Goal: Check status

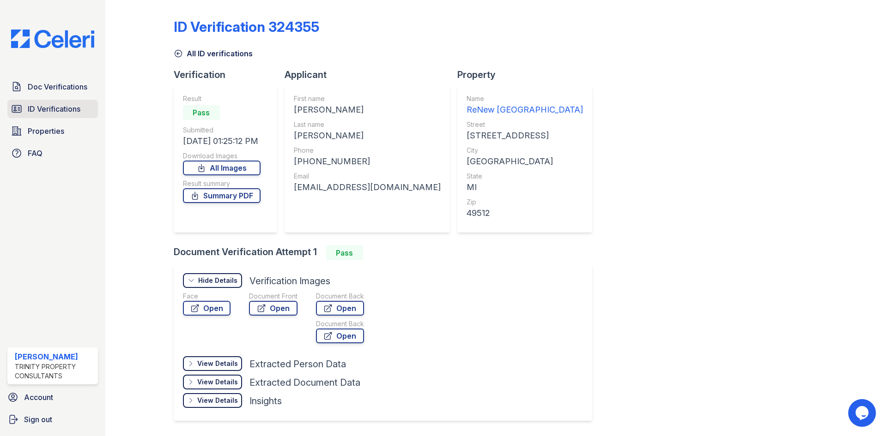
click at [38, 108] on span "ID Verifications" at bounding box center [54, 108] width 53 height 11
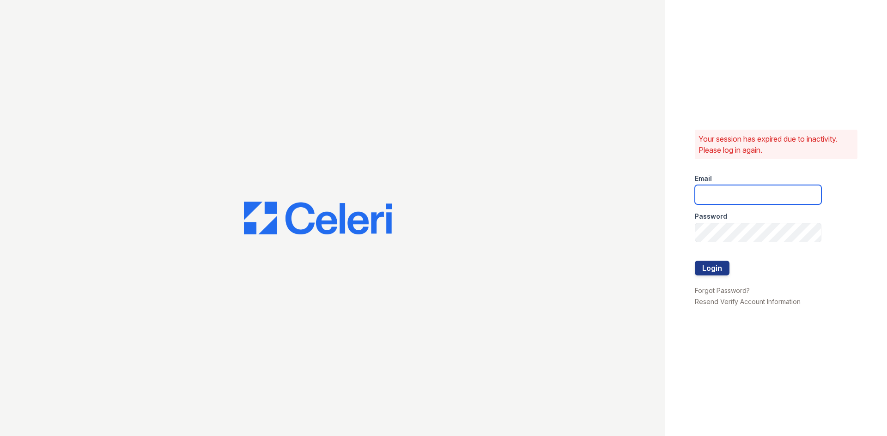
type input "tgibson@trinity-pm.com"
click at [724, 266] on button "Login" at bounding box center [712, 268] width 35 height 15
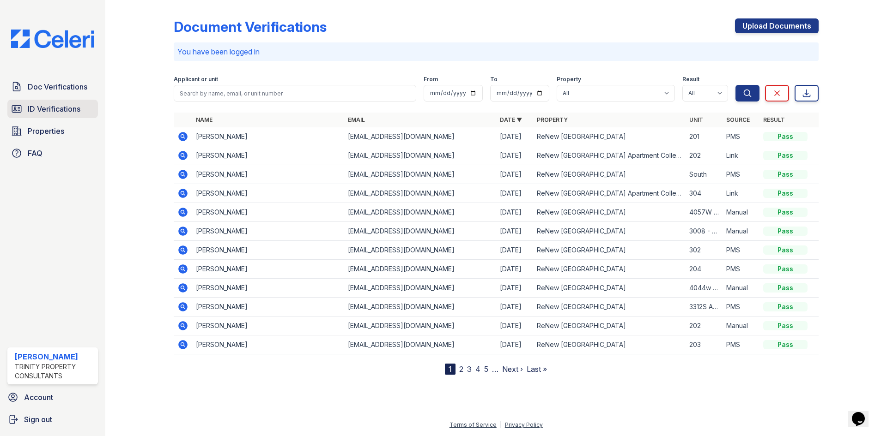
click at [57, 105] on span "ID Verifications" at bounding box center [54, 108] width 53 height 11
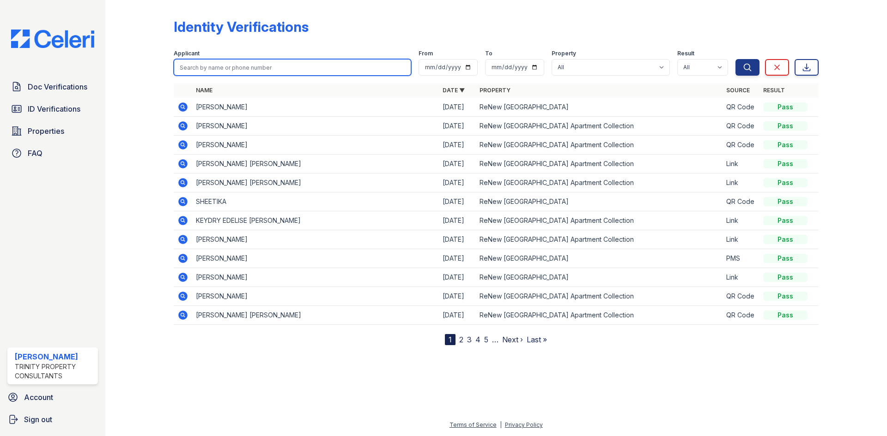
click at [218, 70] on input "search" at bounding box center [292, 67] width 237 height 17
type input "rincon"
click at [735, 59] on button "Search" at bounding box center [747, 67] width 24 height 17
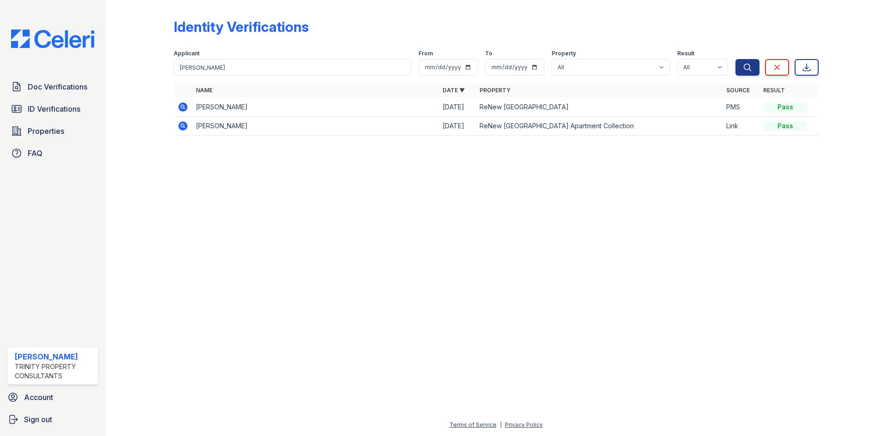
click at [181, 101] on td at bounding box center [183, 107] width 18 height 19
click at [184, 111] on icon at bounding box center [182, 107] width 9 height 9
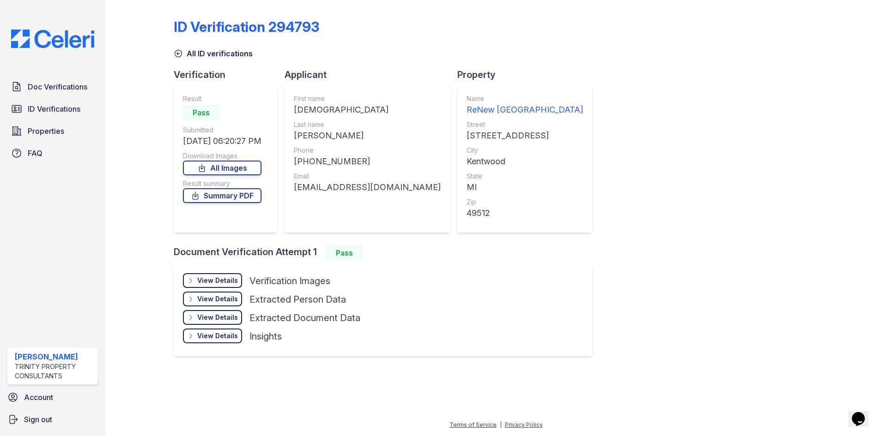
click at [225, 279] on div "View Details" at bounding box center [217, 280] width 41 height 9
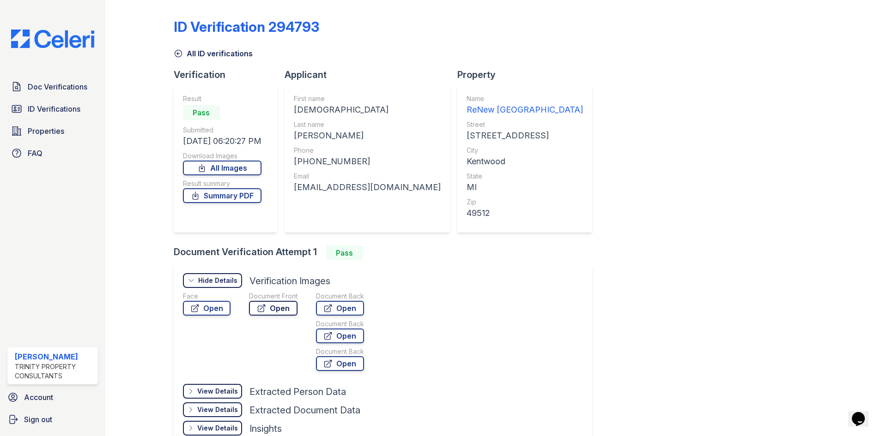
click at [267, 312] on link "Open" at bounding box center [273, 308] width 48 height 15
click at [342, 307] on link "Open" at bounding box center [340, 308] width 48 height 15
click at [242, 197] on link "Summary PDF" at bounding box center [222, 195] width 79 height 15
